Goal: Navigation & Orientation: Understand site structure

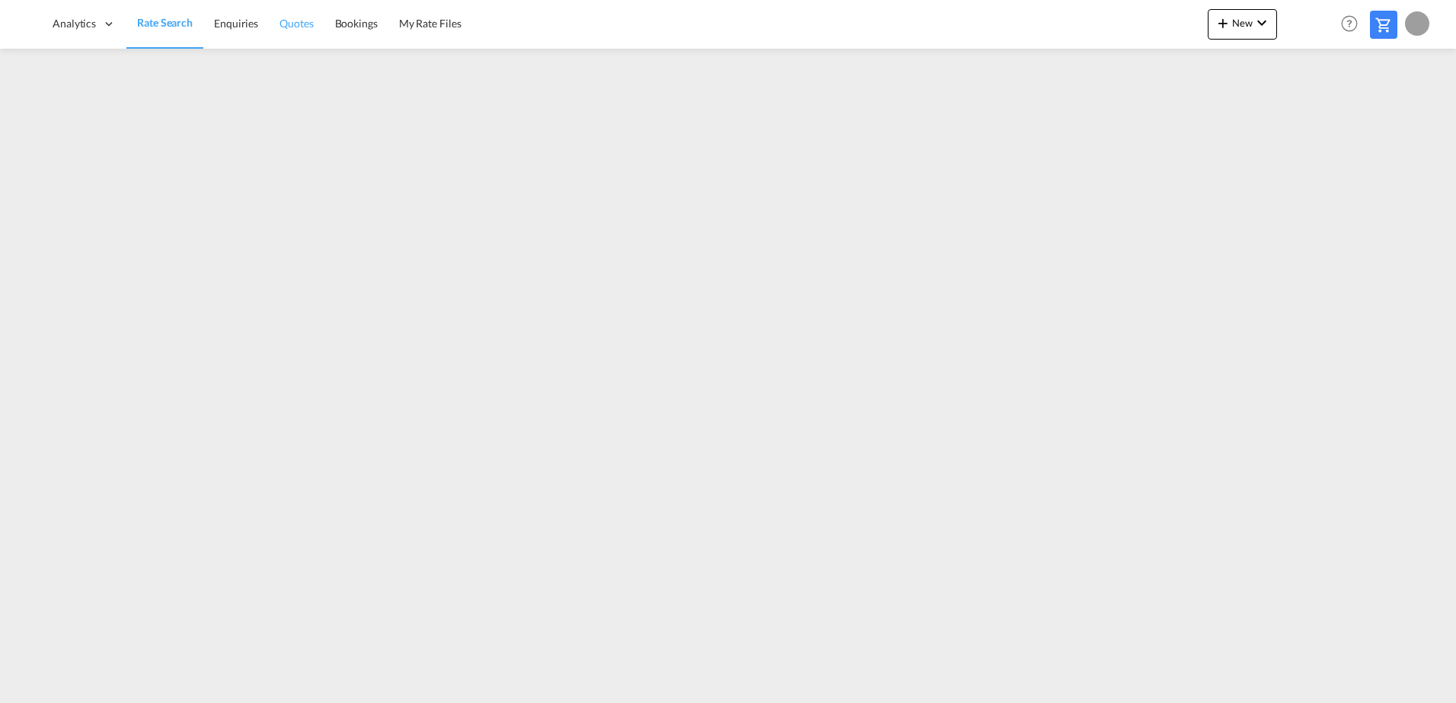
click at [284, 33] on link "Quotes" at bounding box center [296, 23] width 55 height 49
click at [161, 25] on span "Rate Search" at bounding box center [164, 23] width 55 height 13
click at [1211, 30] on button "New" at bounding box center [1241, 24] width 69 height 30
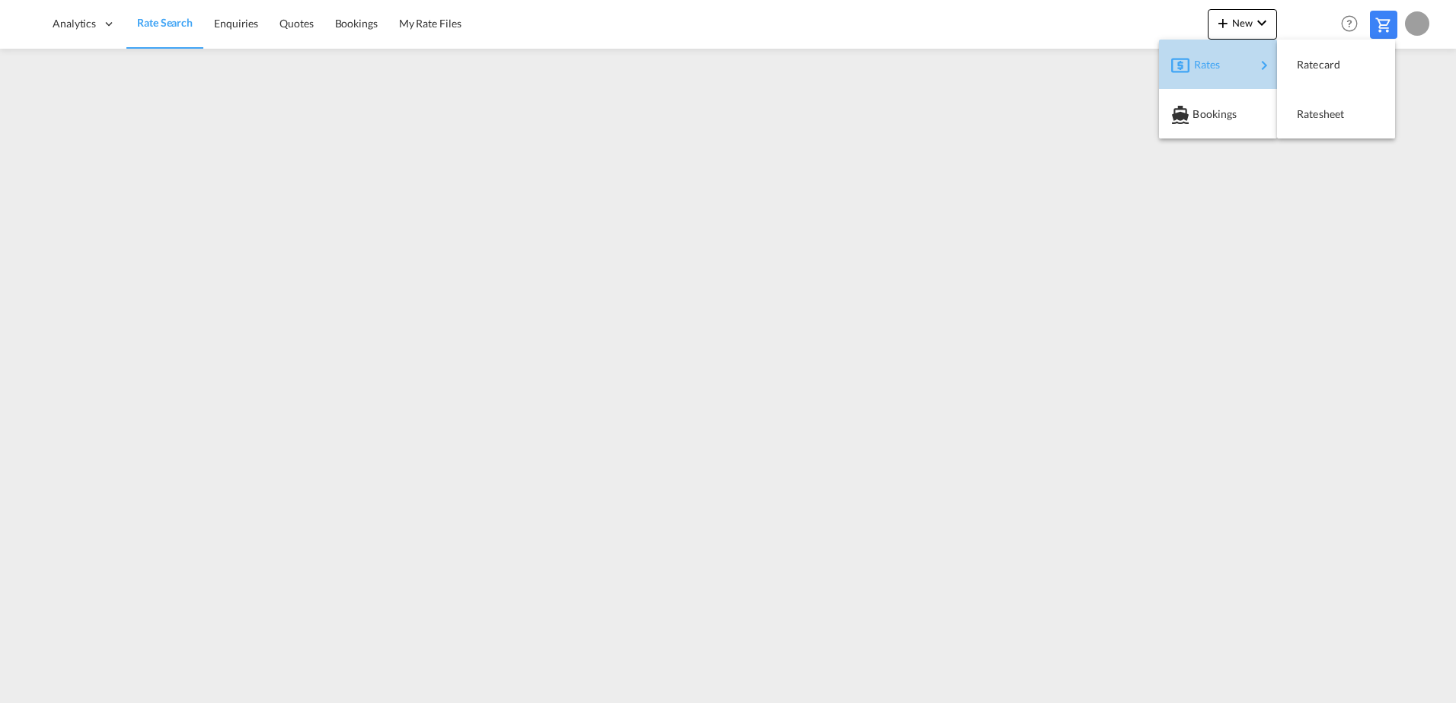
click at [1210, 65] on span "Rates" at bounding box center [1203, 64] width 18 height 30
click at [1307, 62] on span "Ratecard" at bounding box center [1305, 64] width 17 height 30
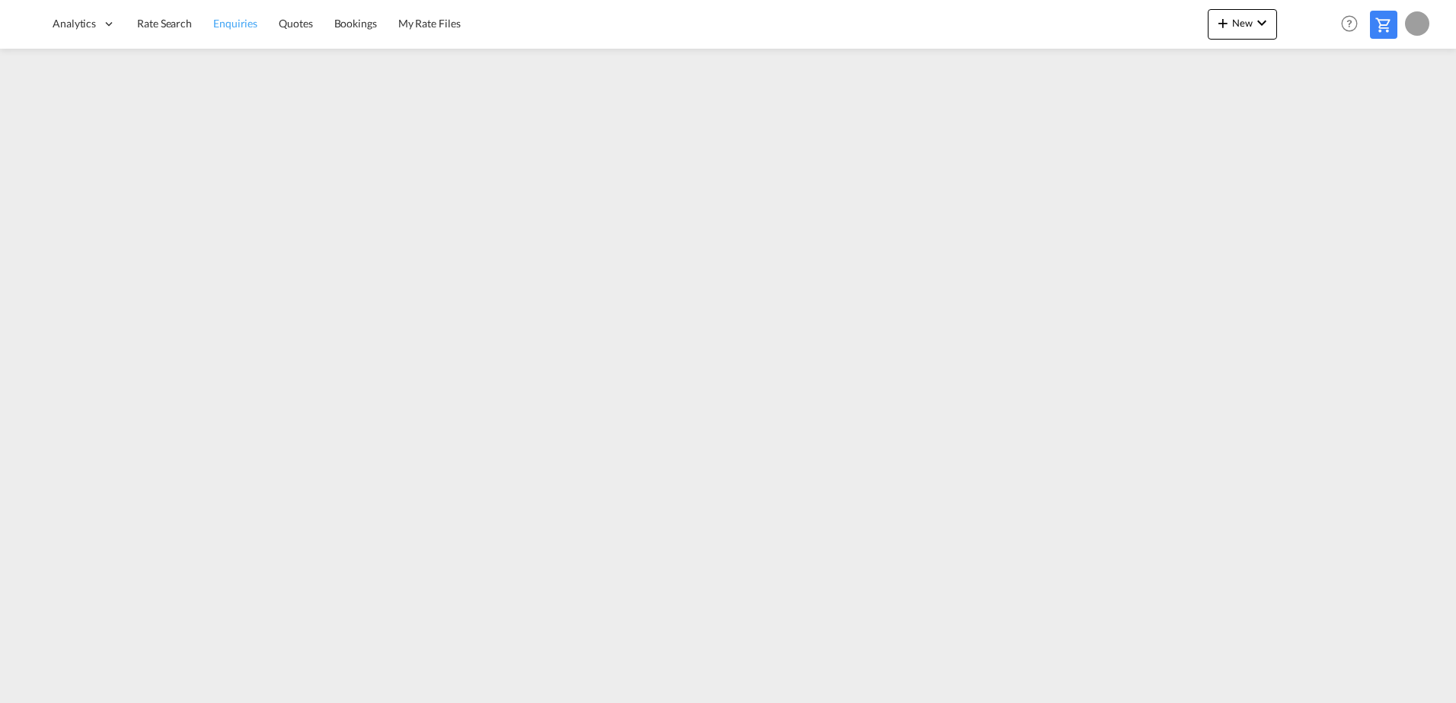
click at [229, 23] on span "Enquiries" at bounding box center [235, 23] width 44 height 13
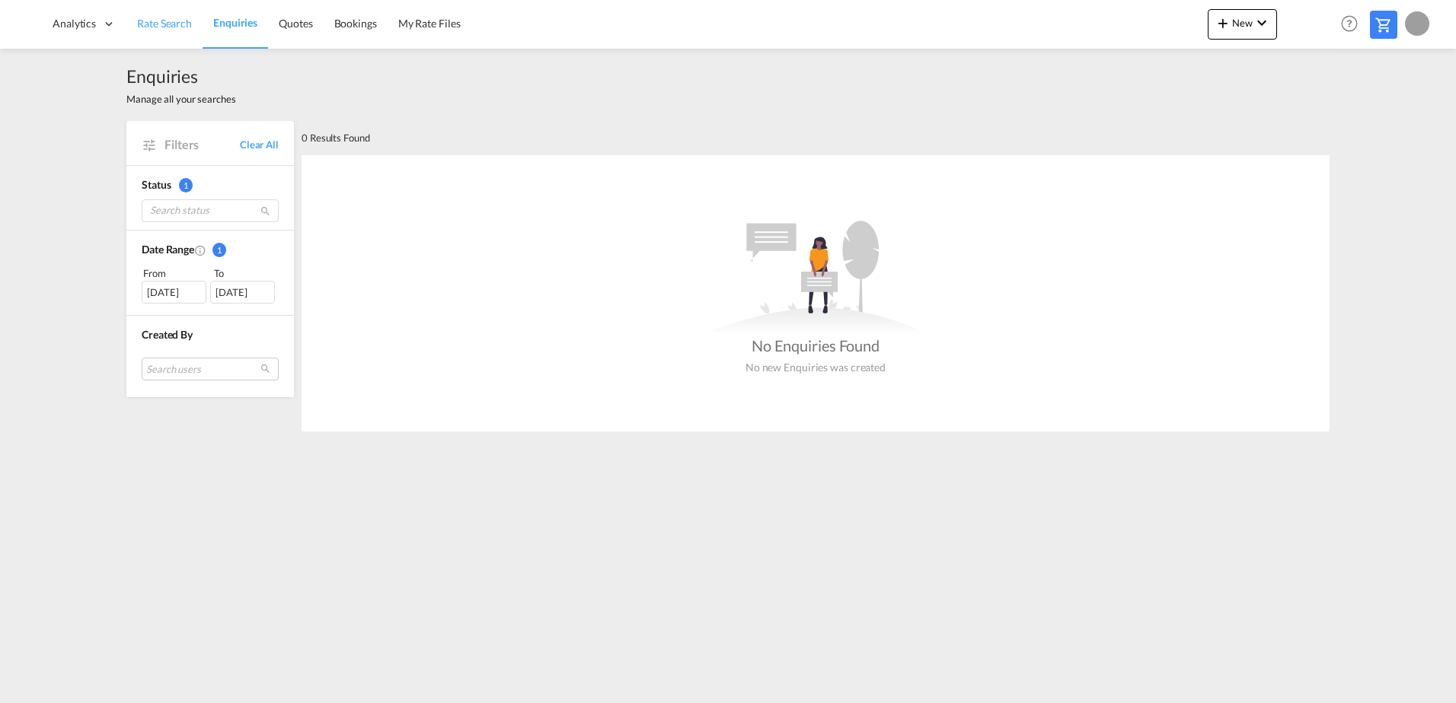
click at [171, 24] on span "Rate Search" at bounding box center [164, 23] width 55 height 13
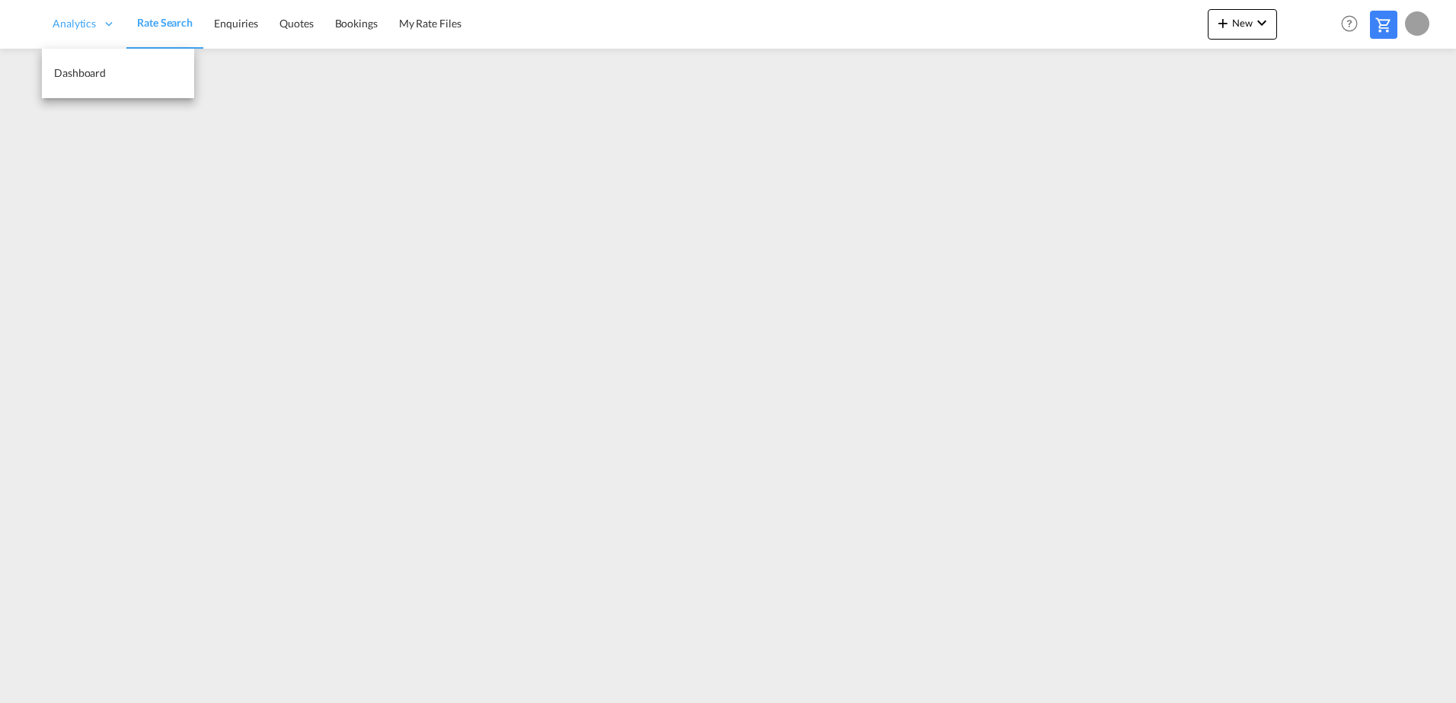
drag, startPoint x: 82, startPoint y: 29, endPoint x: 85, endPoint y: 56, distance: 27.6
click at [82, 30] on span "Analytics" at bounding box center [74, 23] width 43 height 15
click at [85, 73] on span "Dashboard" at bounding box center [80, 72] width 52 height 13
